Goal: Communication & Community: Answer question/provide support

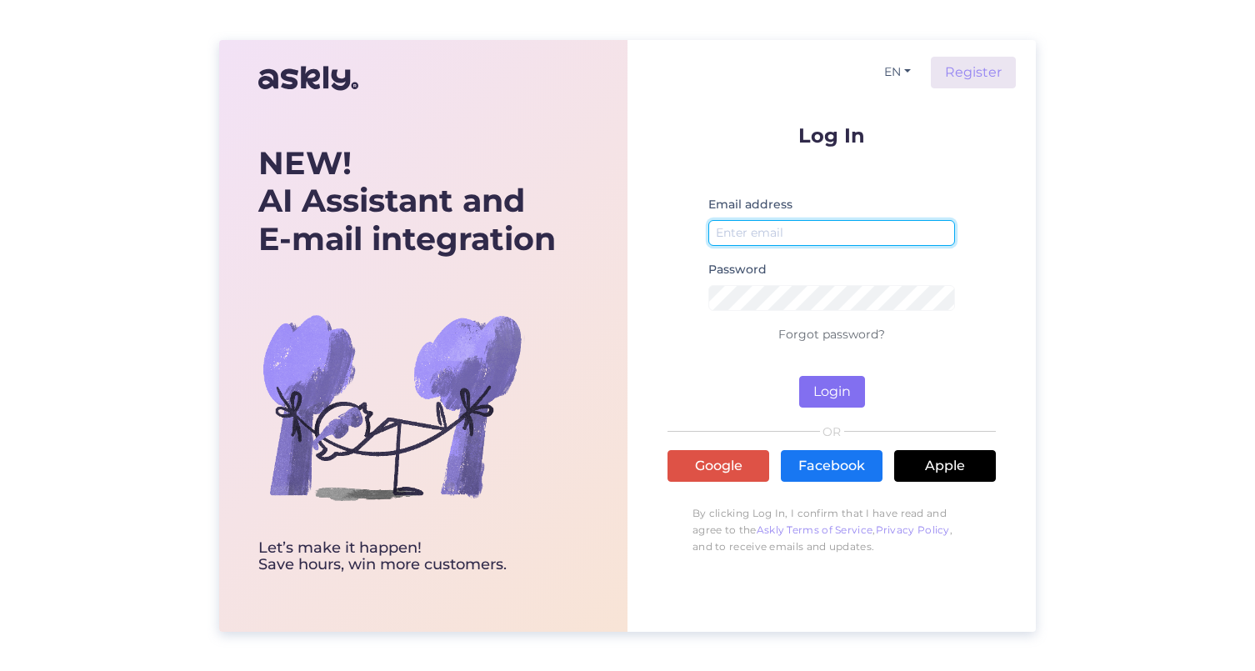
type input "[EMAIL_ADDRESS][DOMAIN_NAME]"
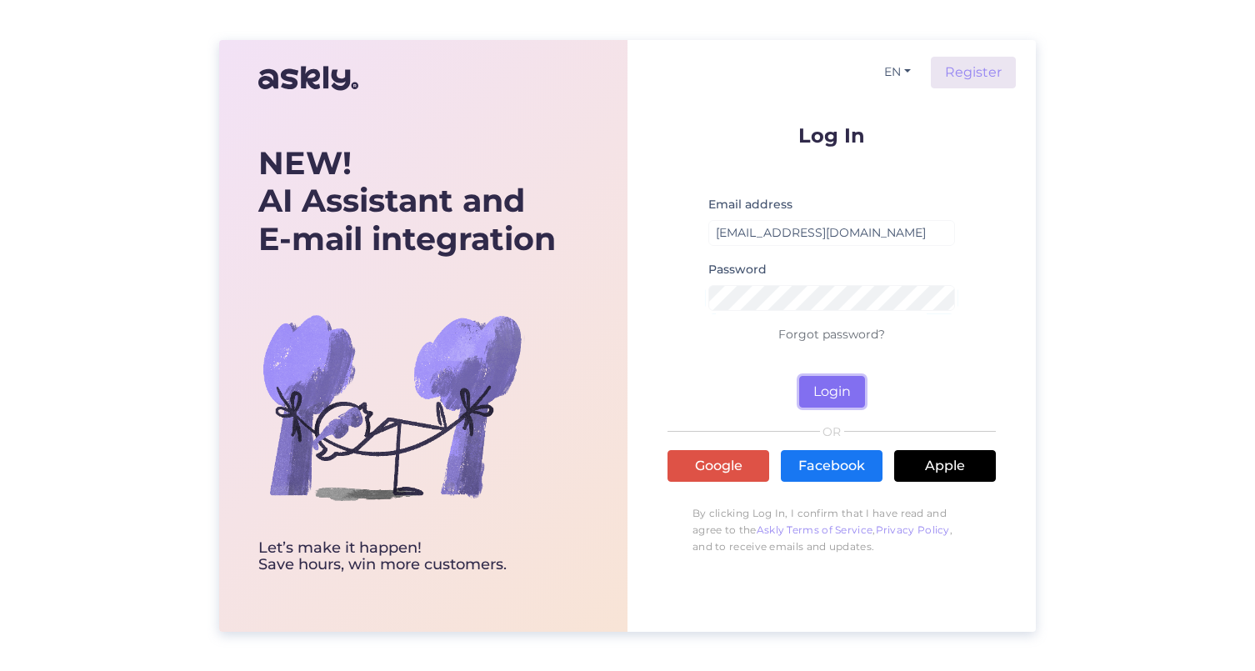
click at [849, 392] on button "Login" at bounding box center [832, 392] width 66 height 32
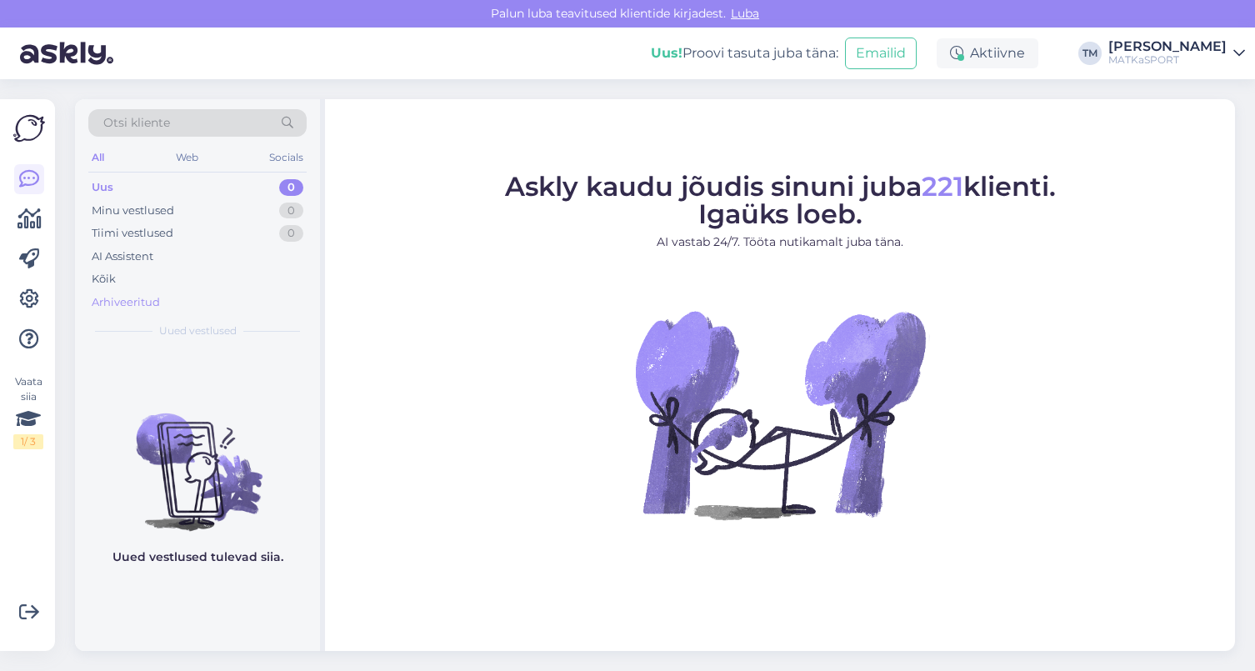
click at [109, 299] on div "Arhiveeritud" at bounding box center [126, 302] width 68 height 17
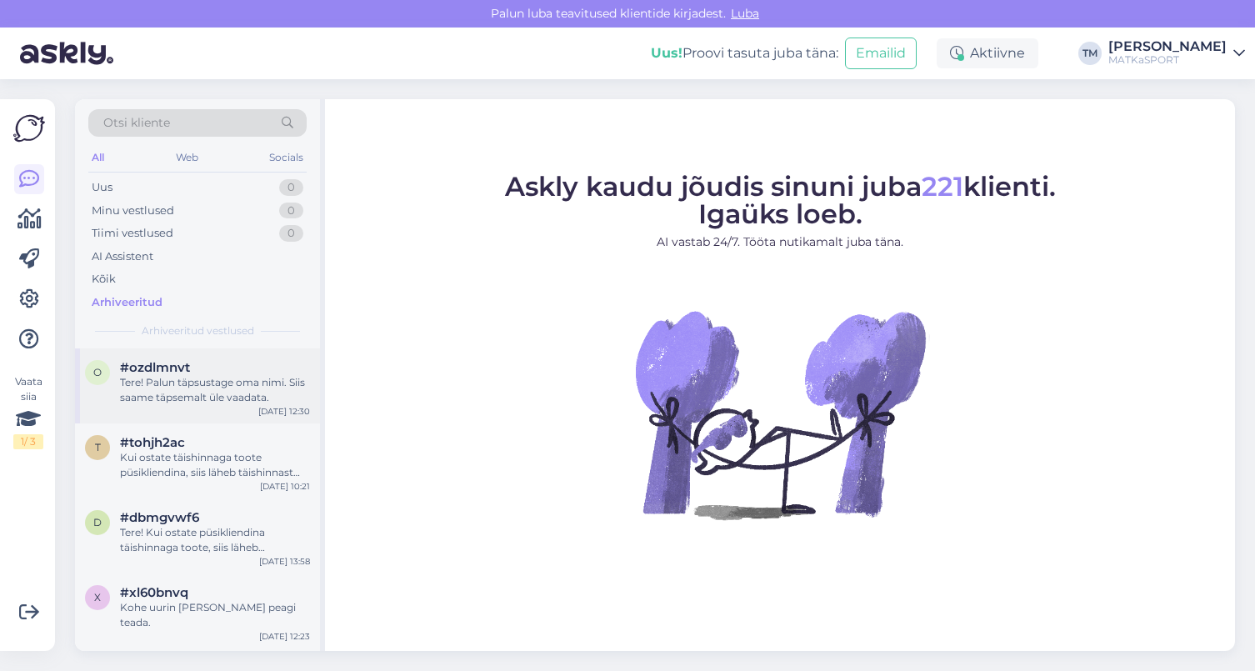
click at [211, 375] on div "Tere! Palun täpsustage oma nimi. Siis saame täpsemalt üle vaadata." at bounding box center [215, 390] width 190 height 30
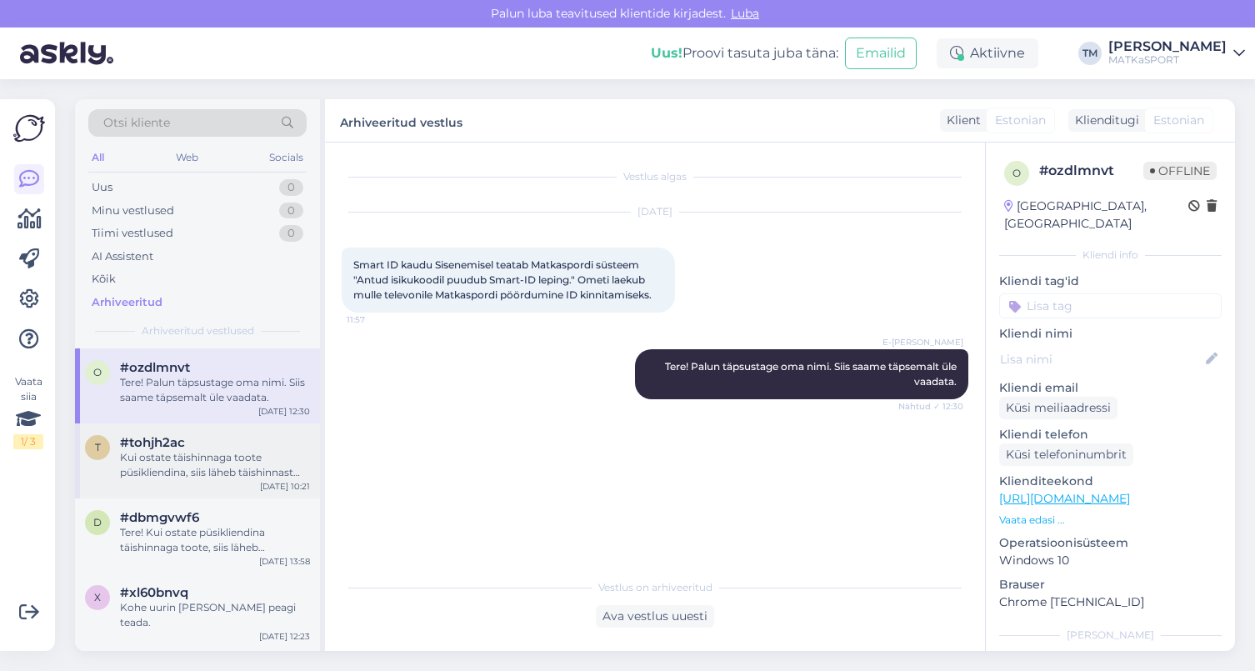
click at [156, 451] on div "Kui ostate täishinnaga toote püsikliendina, siis läheb täishinnast alla vastava…" at bounding box center [215, 465] width 190 height 30
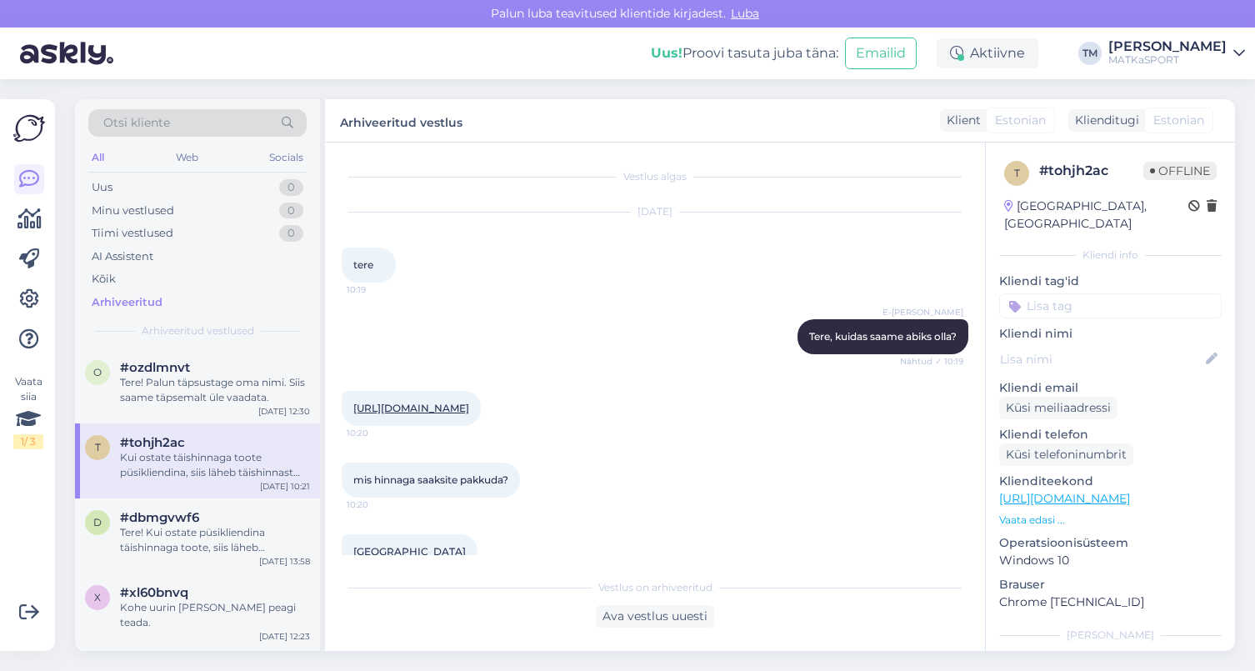
scroll to position [194, 0]
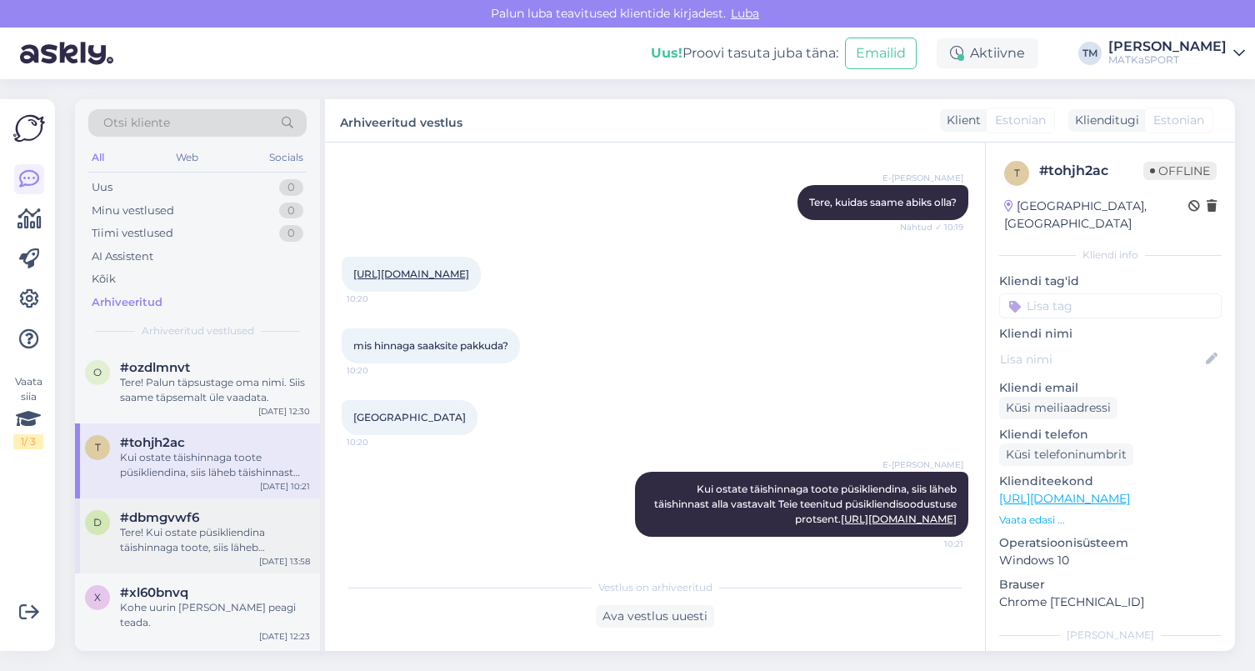
click at [186, 531] on div "Tere! Kui ostate püsikliendina täishinnaga toote, siis läheb täishinnast alla v…" at bounding box center [215, 540] width 190 height 30
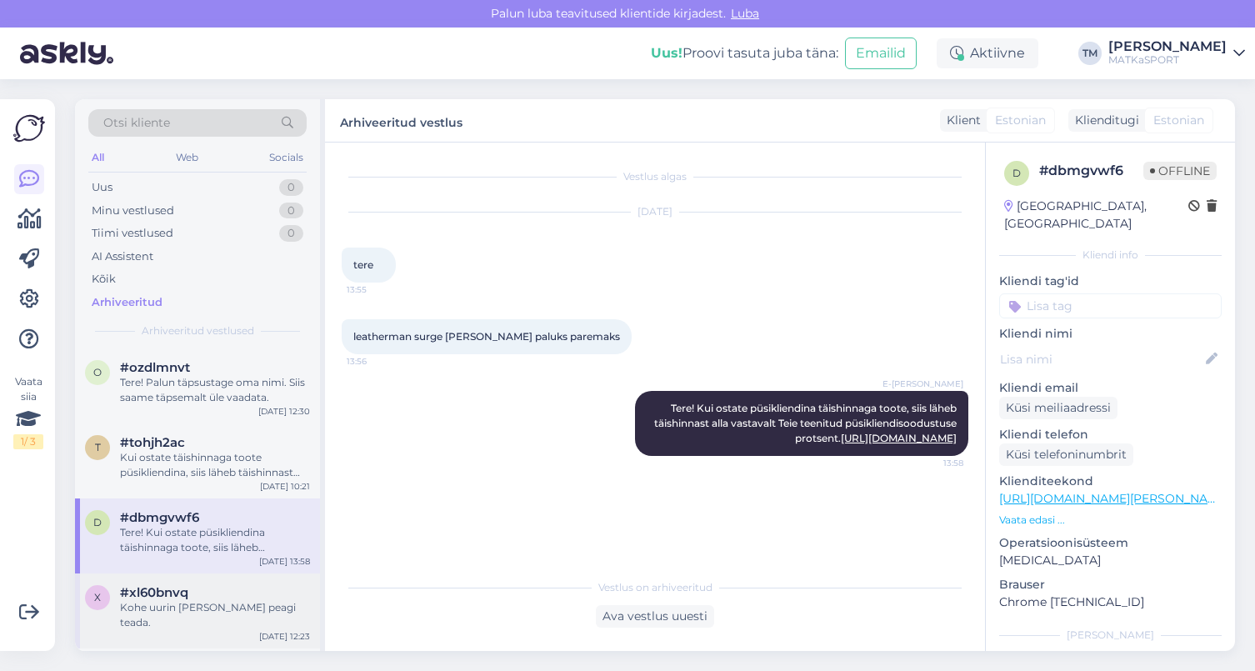
click at [210, 608] on div "Kohe uurin [PERSON_NAME] peagi teada." at bounding box center [215, 615] width 190 height 30
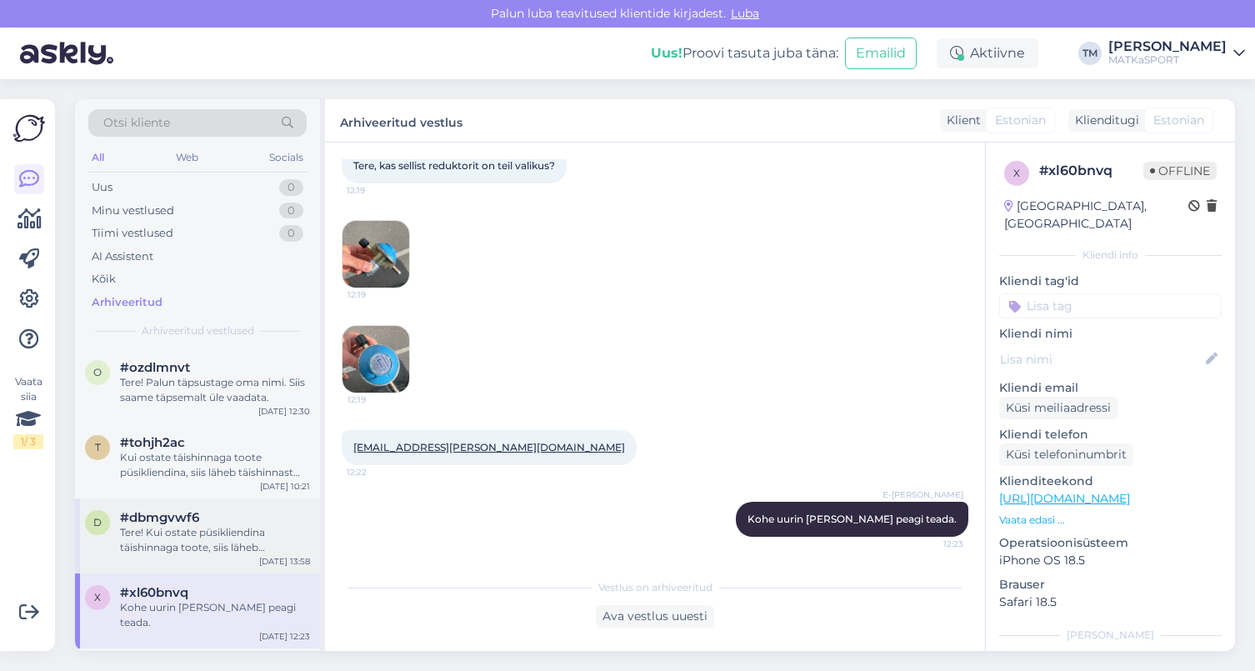
click at [171, 529] on div "Tere! Kui ostate püsikliendina täishinnaga toote, siis läheb täishinnast alla v…" at bounding box center [215, 540] width 190 height 30
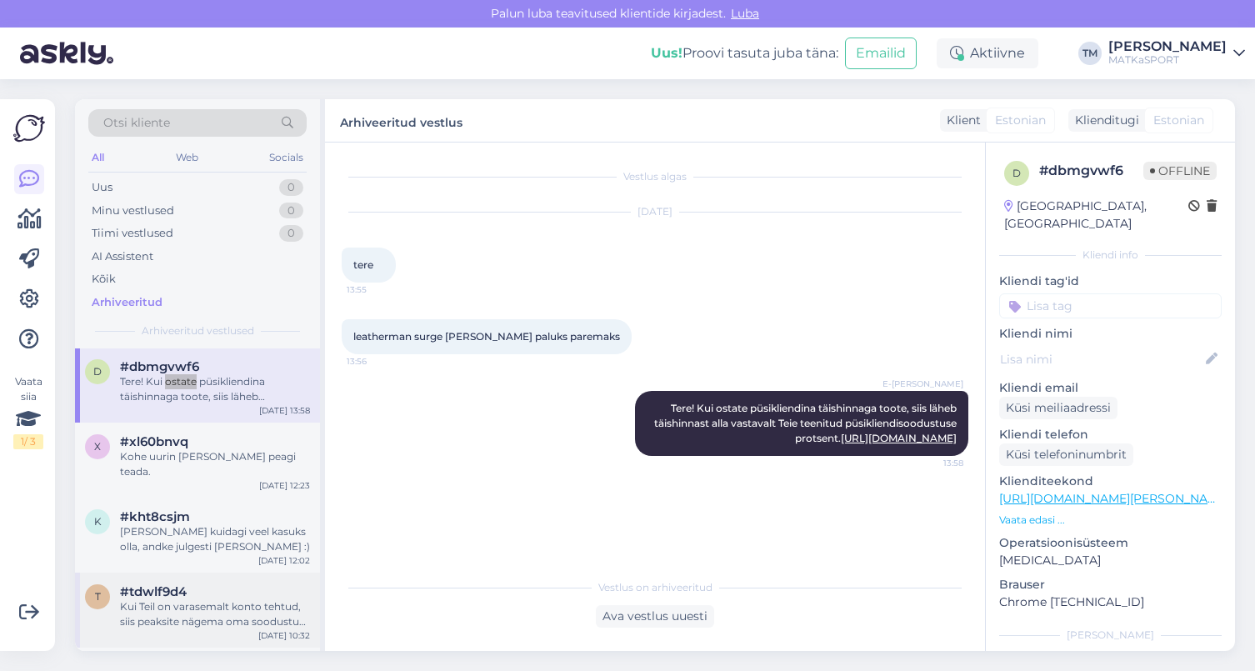
scroll to position [167, 0]
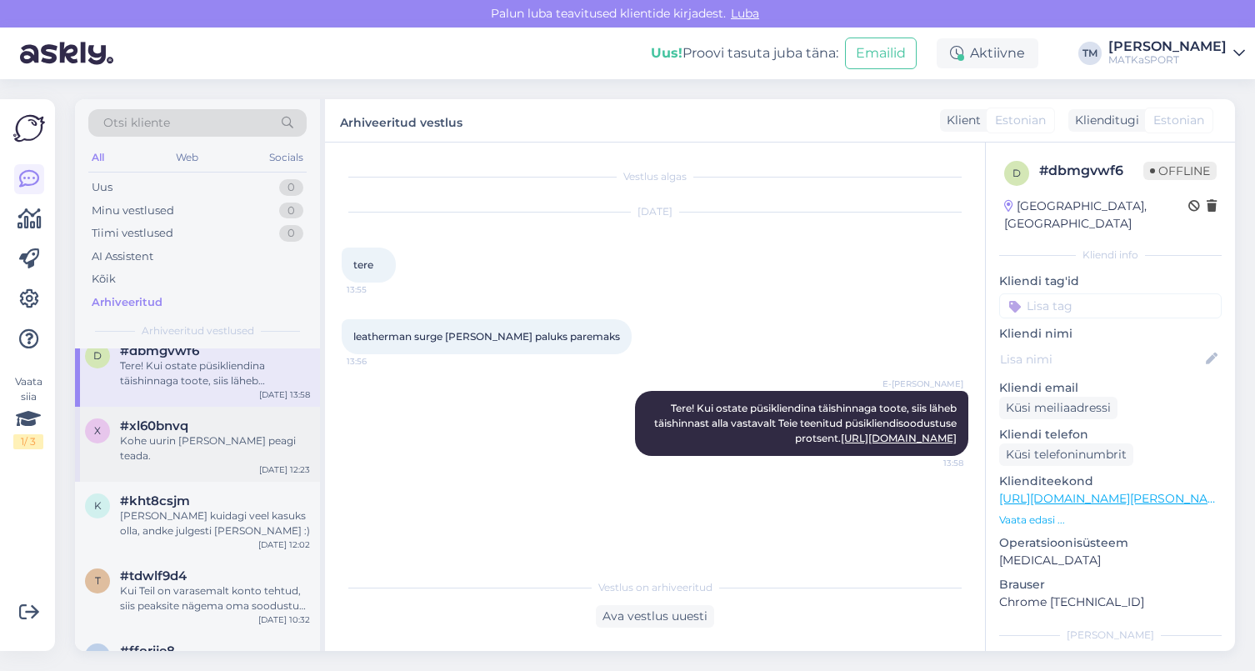
click at [179, 437] on div "Kohe uurin [PERSON_NAME] peagi teada." at bounding box center [215, 448] width 190 height 30
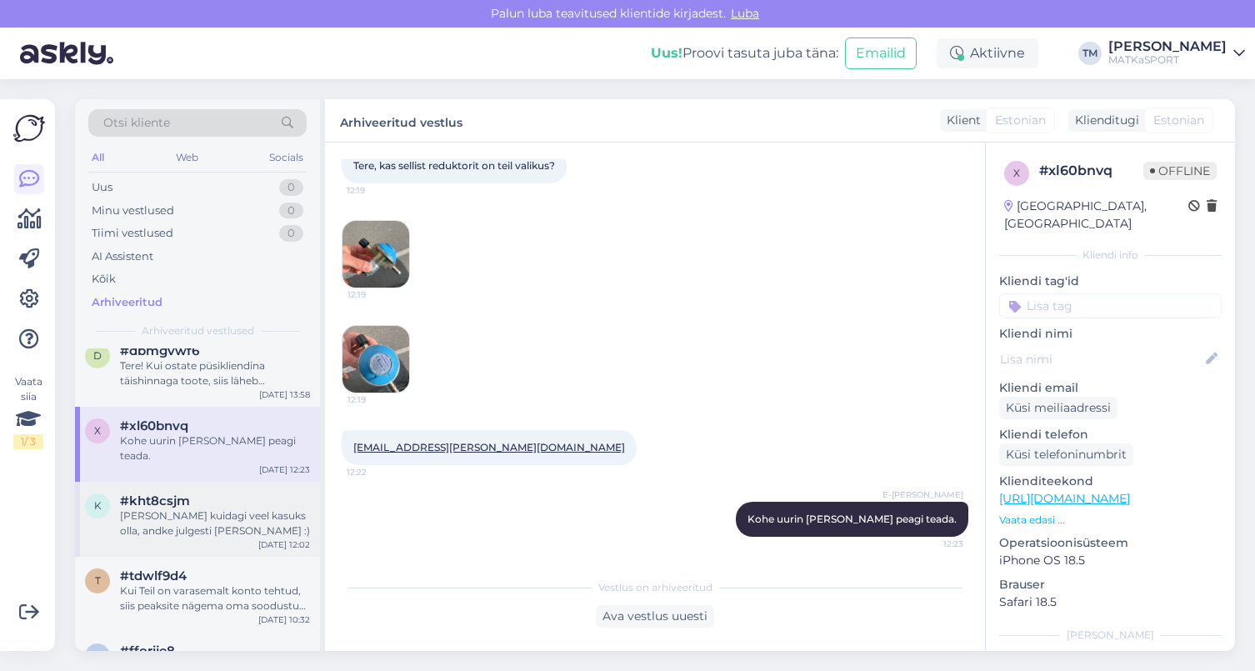
click at [171, 493] on span "#kht8csjm" at bounding box center [155, 500] width 70 height 15
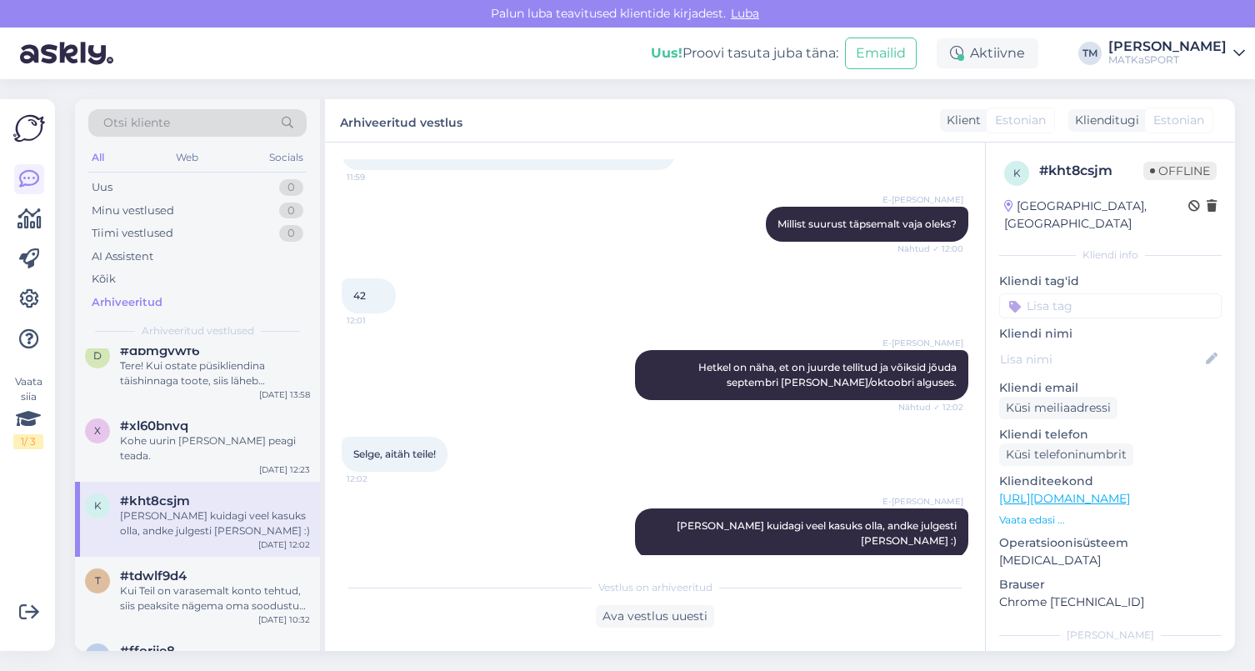
scroll to position [349, 0]
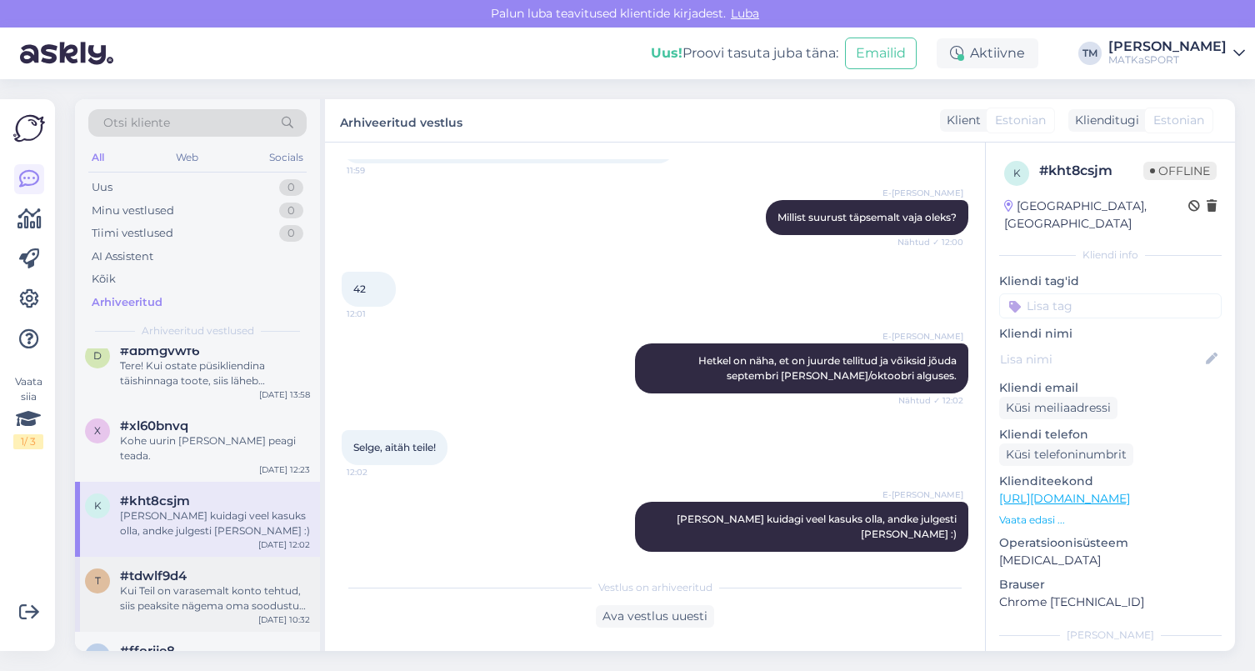
click at [218, 583] on div "Kui Teil on varasemalt konto tehtud, siis peaksite nägema oma soodustuse taset.…" at bounding box center [215, 598] width 190 height 30
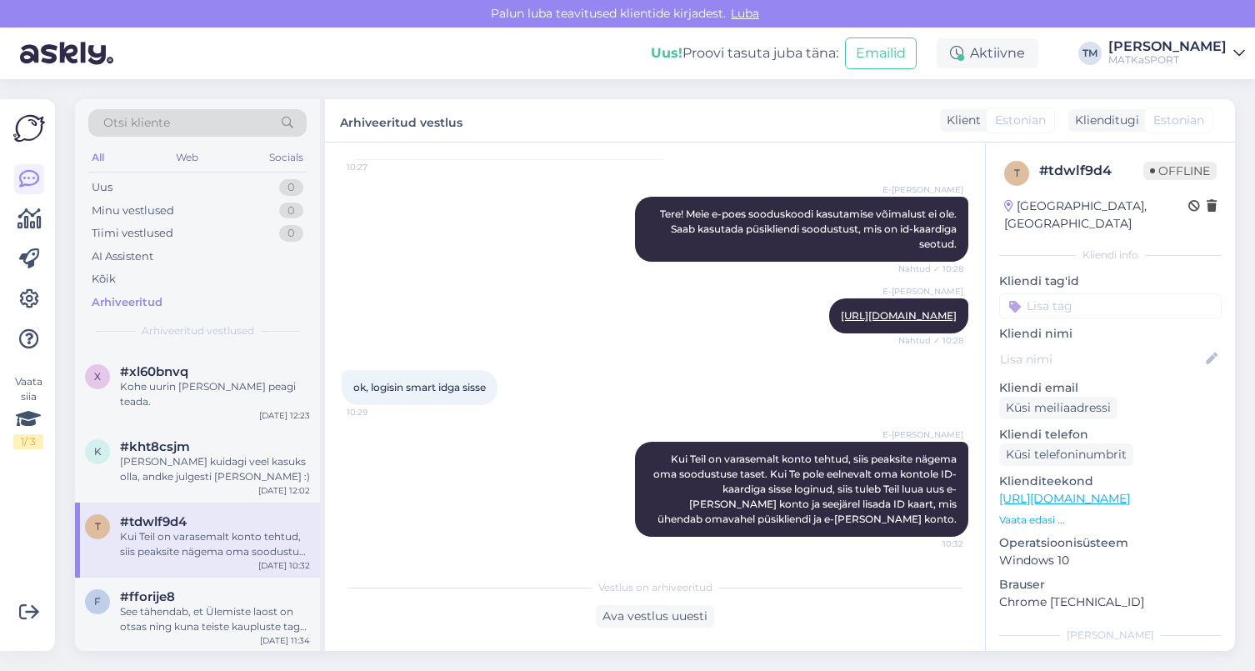
scroll to position [250, 0]
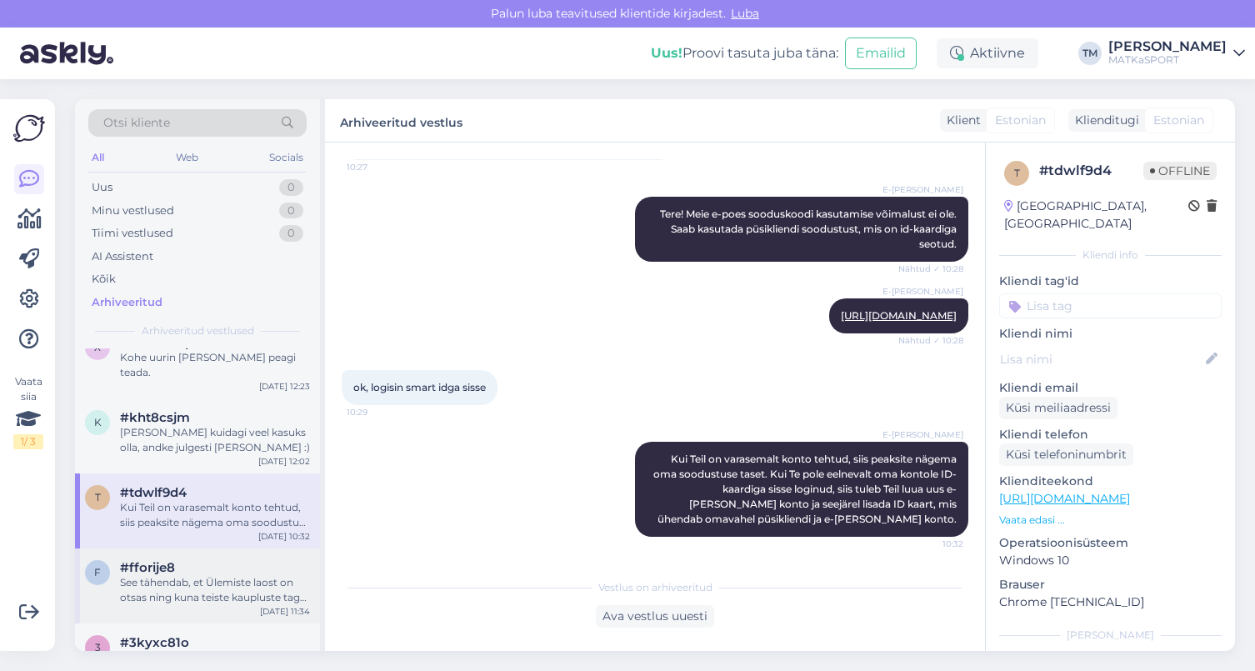
click at [206, 575] on div "See tähendab, et Ülemiste laost on otsas ning kuna teiste kaupluste taga on sam…" at bounding box center [215, 590] width 190 height 30
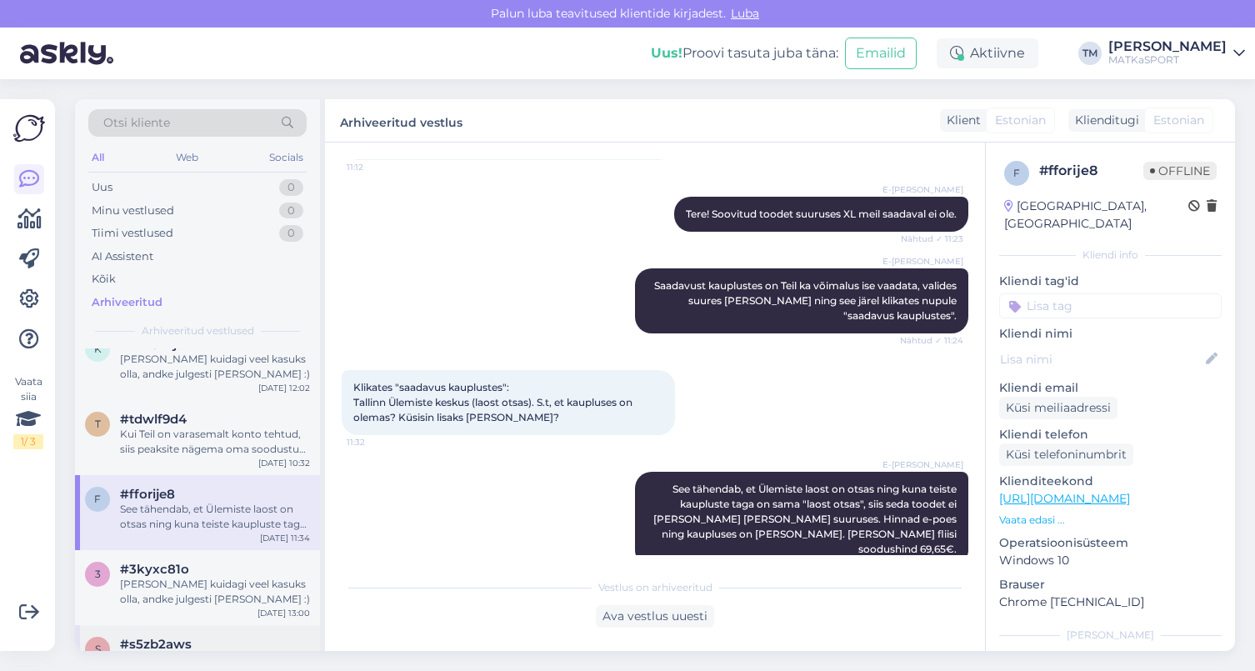
scroll to position [417, 0]
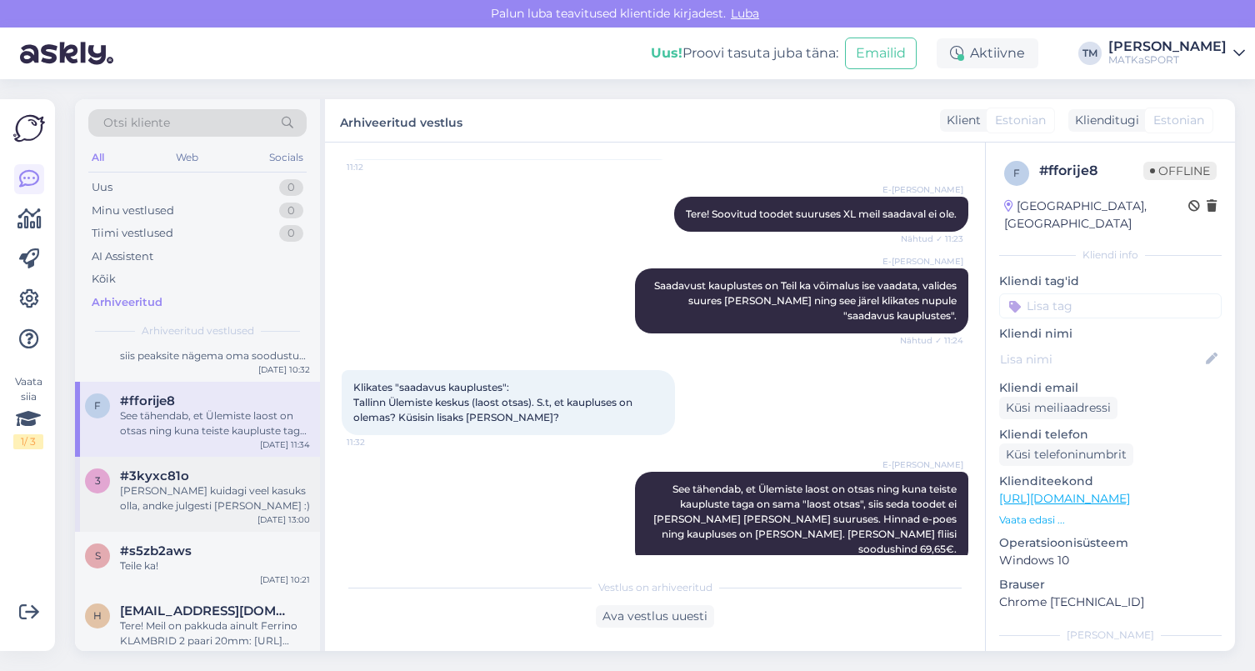
click at [208, 483] on div "[PERSON_NAME] kuidagi veel kasuks olla, andke julgesti [PERSON_NAME] :)" at bounding box center [215, 498] width 190 height 30
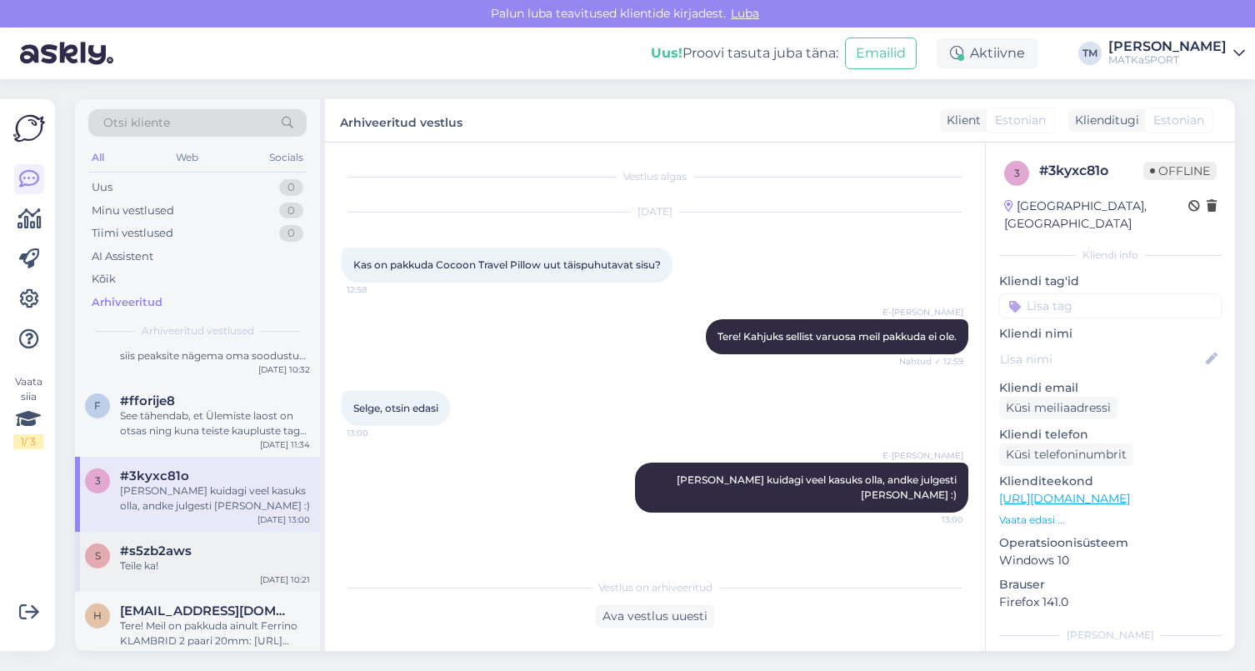
click at [171, 543] on span "#s5zb2aws" at bounding box center [156, 550] width 72 height 15
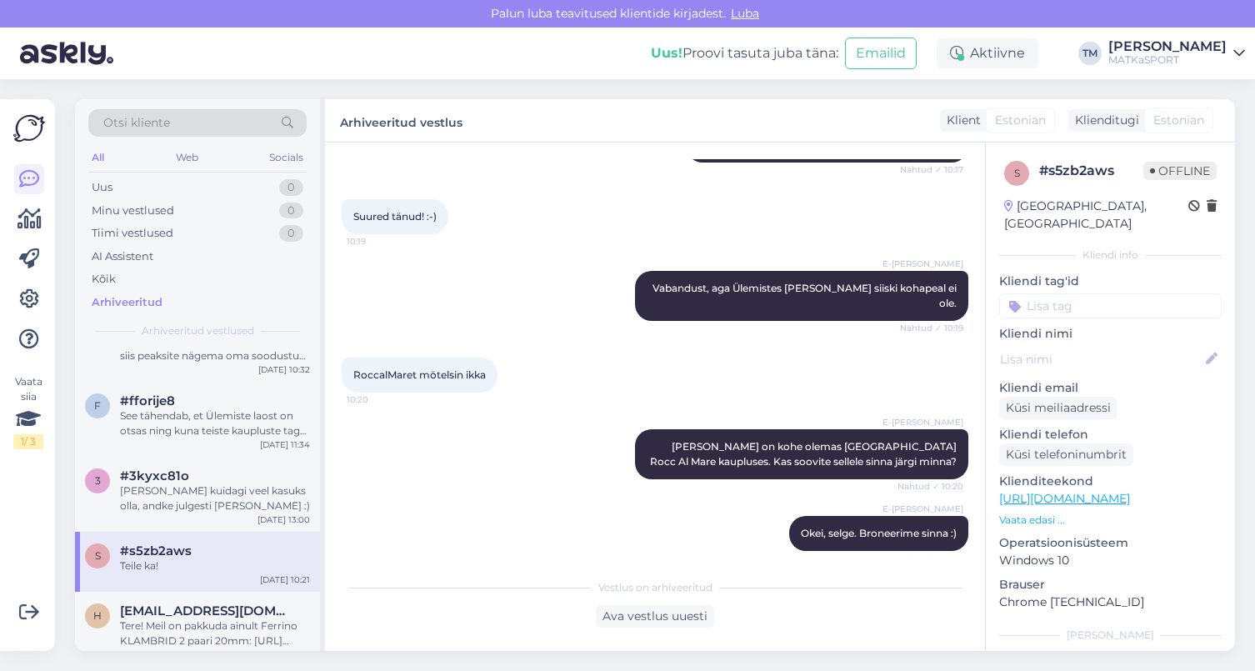
scroll to position [382, 0]
